Goal: Navigation & Orientation: Find specific page/section

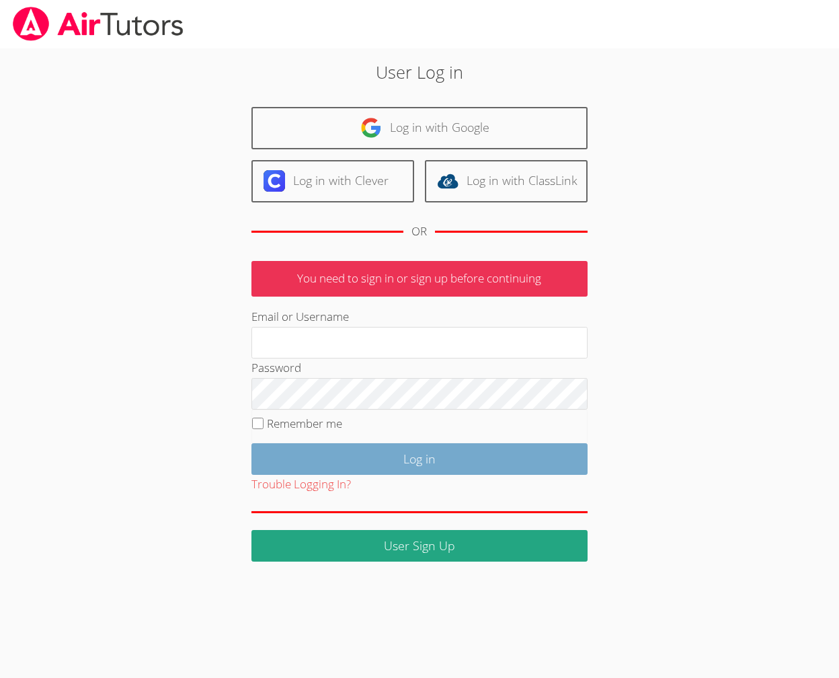
type input "[EMAIL_ADDRESS][DOMAIN_NAME]"
click at [376, 456] on input "Log in" at bounding box center [419, 459] width 336 height 32
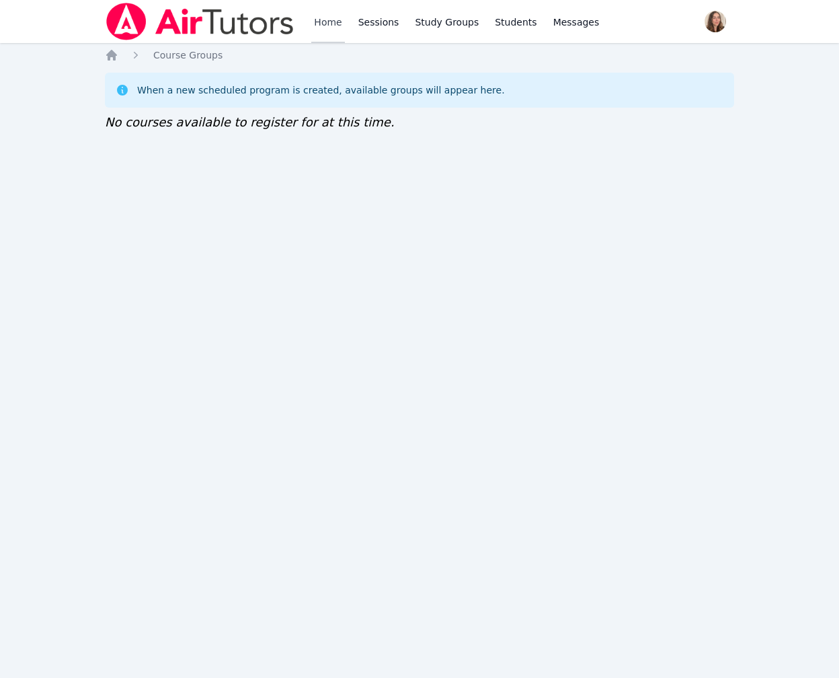
click at [325, 19] on link "Home" at bounding box center [327, 21] width 33 height 43
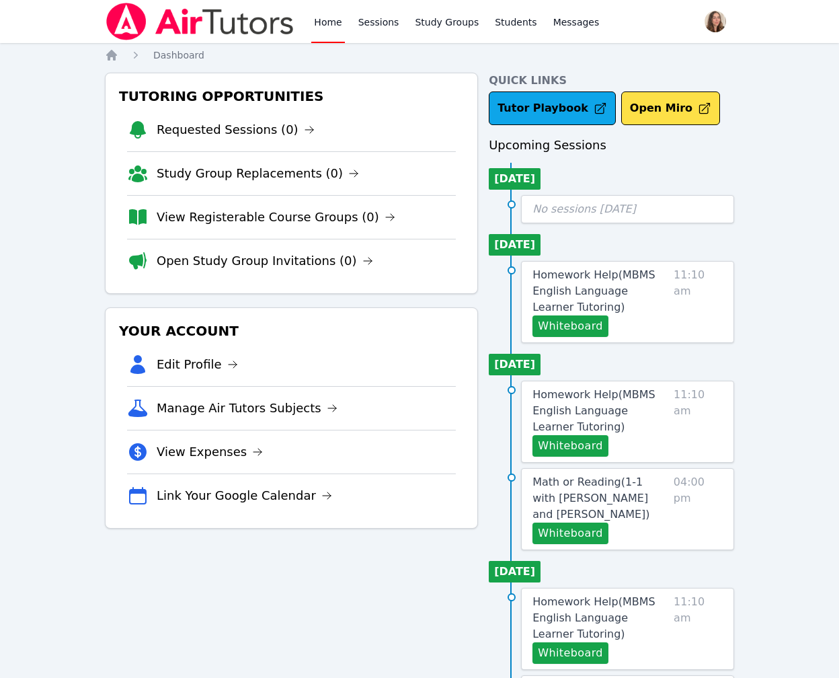
click at [325, 19] on link "Home" at bounding box center [327, 21] width 33 height 43
click at [391, 30] on link "Sessions" at bounding box center [379, 21] width 46 height 43
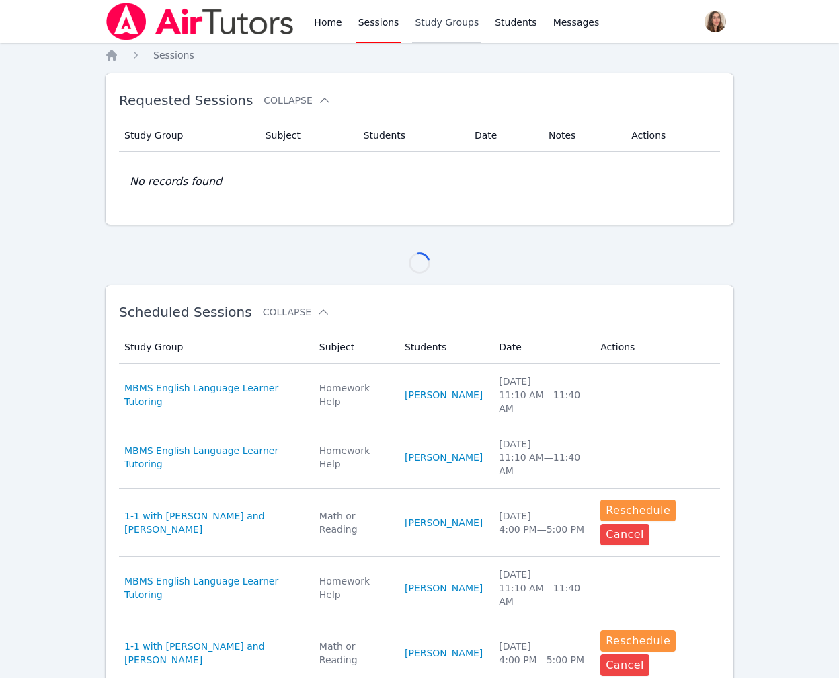
click at [435, 30] on link "Study Groups" at bounding box center [446, 21] width 69 height 43
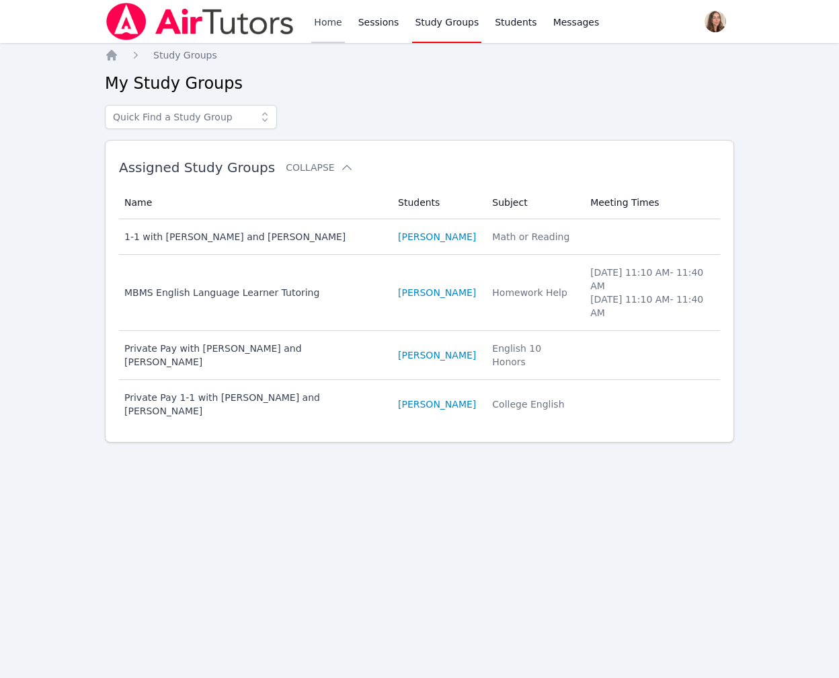
click at [329, 28] on link "Home" at bounding box center [327, 21] width 33 height 43
